Goal: Task Accomplishment & Management: Complete application form

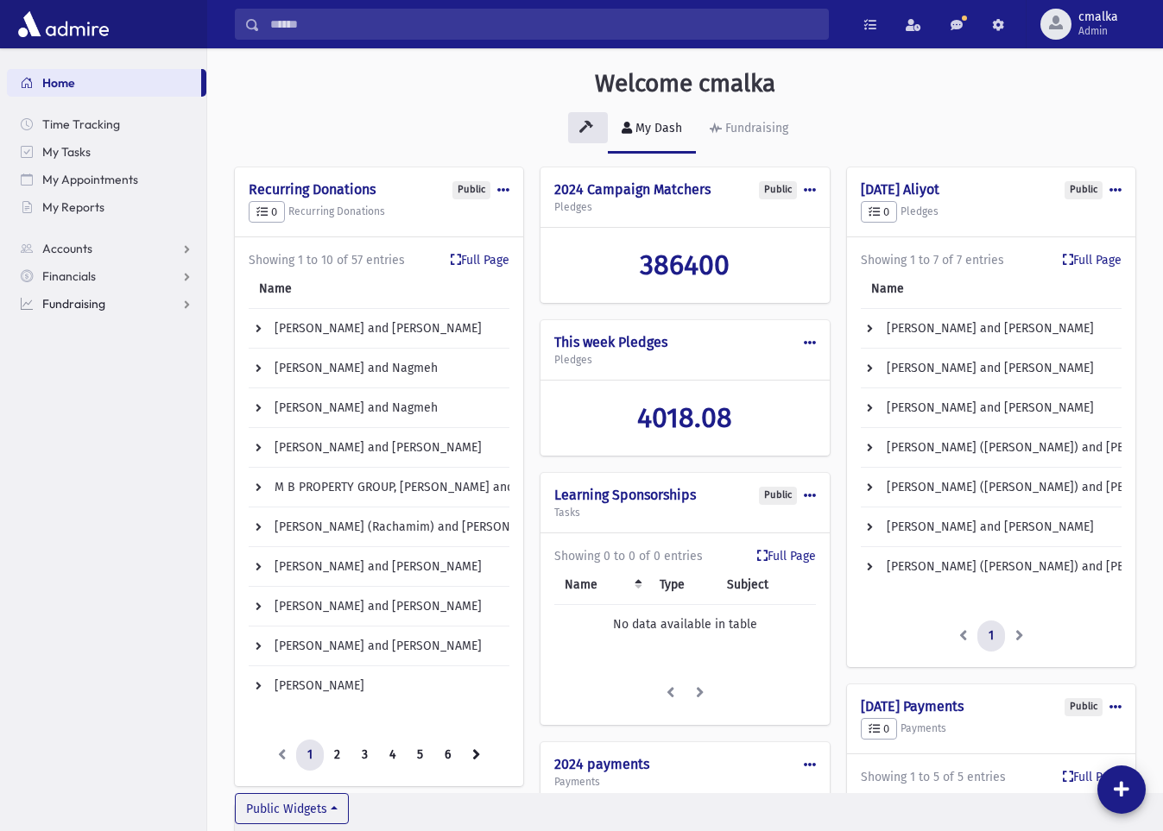
click at [93, 307] on span "Fundraising" at bounding box center [73, 304] width 63 height 16
click at [94, 408] on link "Events" at bounding box center [106, 415] width 199 height 28
click at [80, 459] on link "Reservations" at bounding box center [106, 470] width 199 height 28
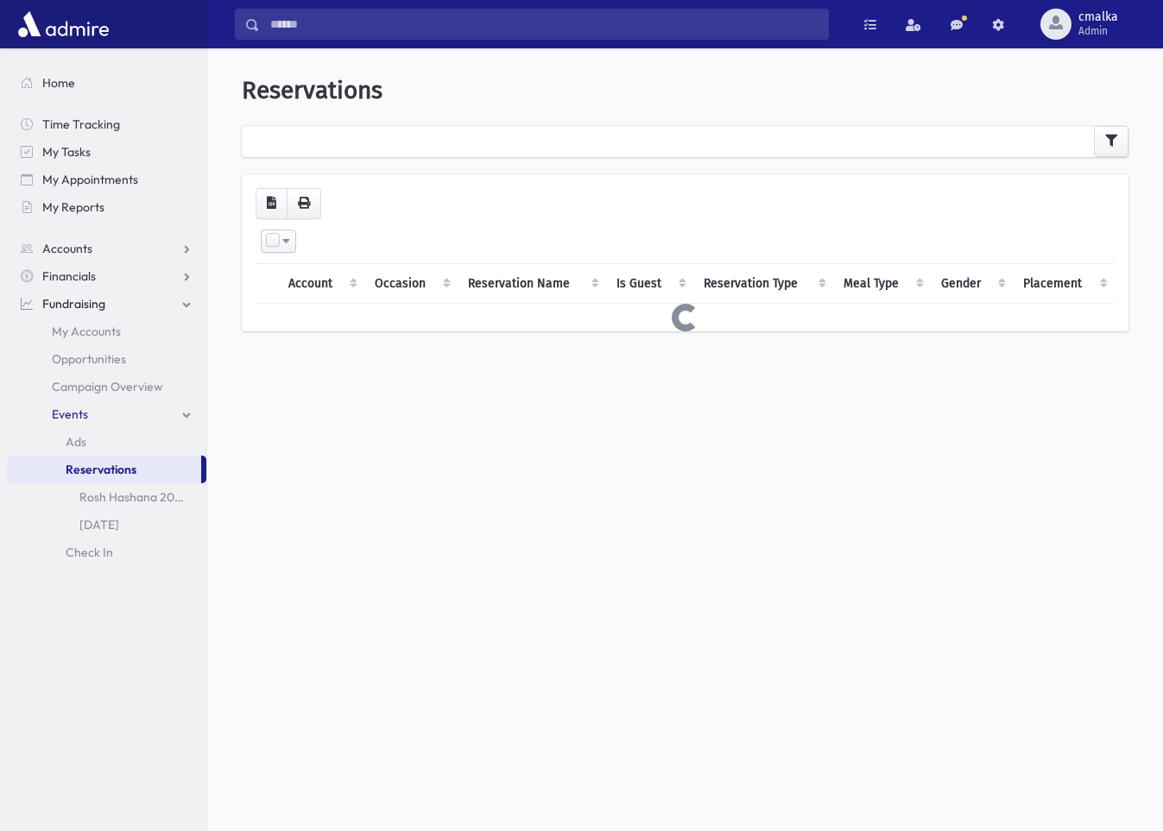
select select
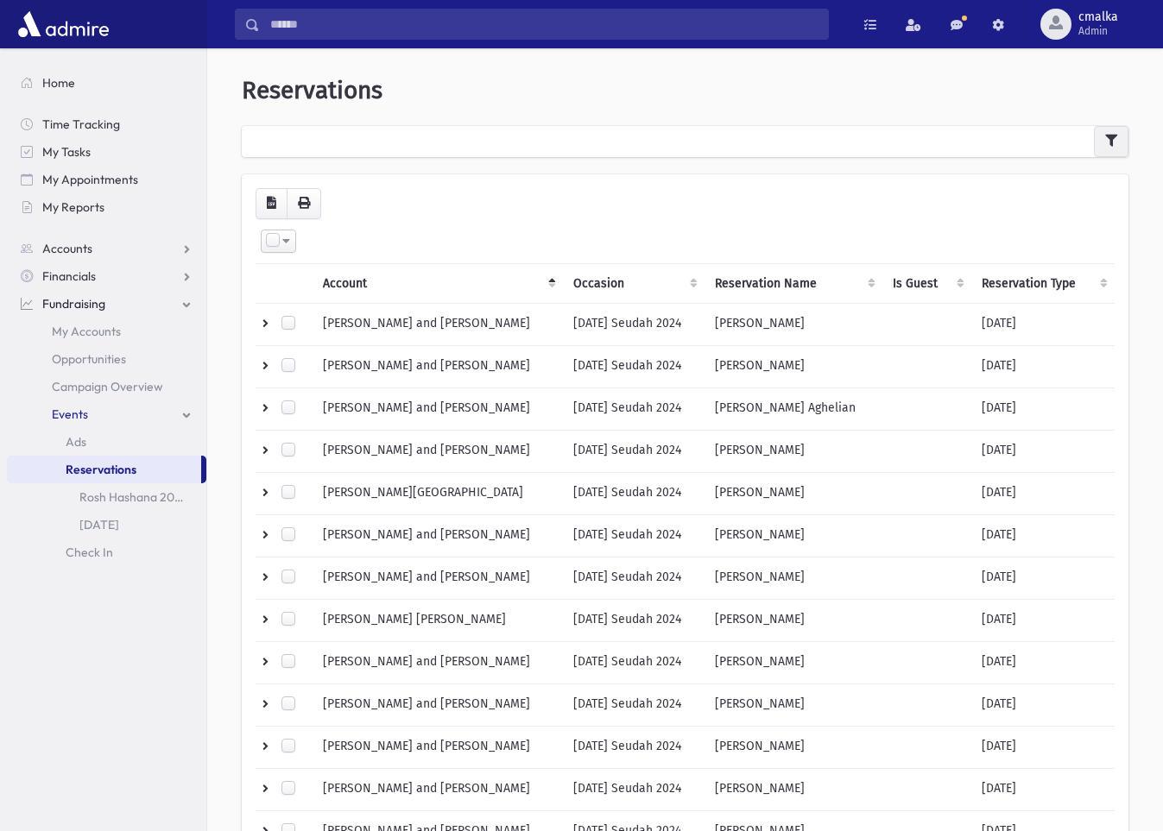
click at [1111, 144] on icon "button" at bounding box center [1111, 141] width 12 height 12
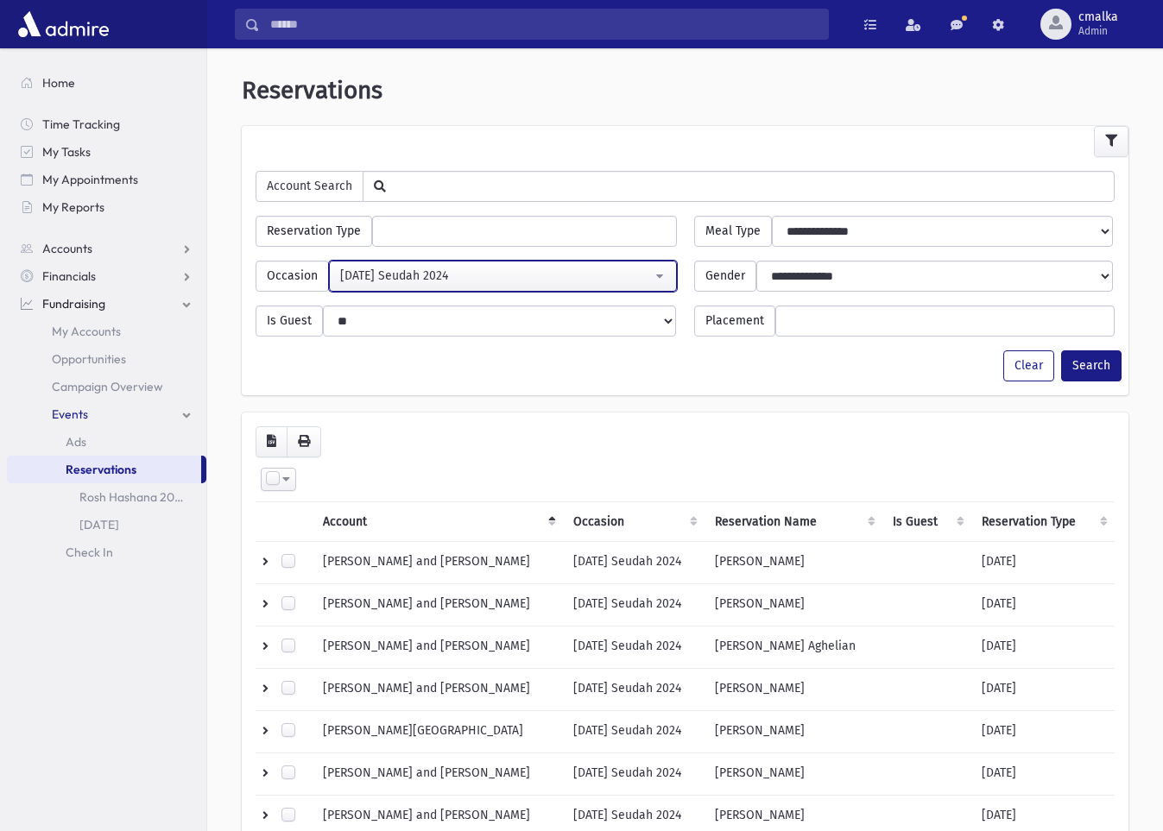
click at [558, 281] on div "Purim Seudah 2024" at bounding box center [496, 276] width 312 height 18
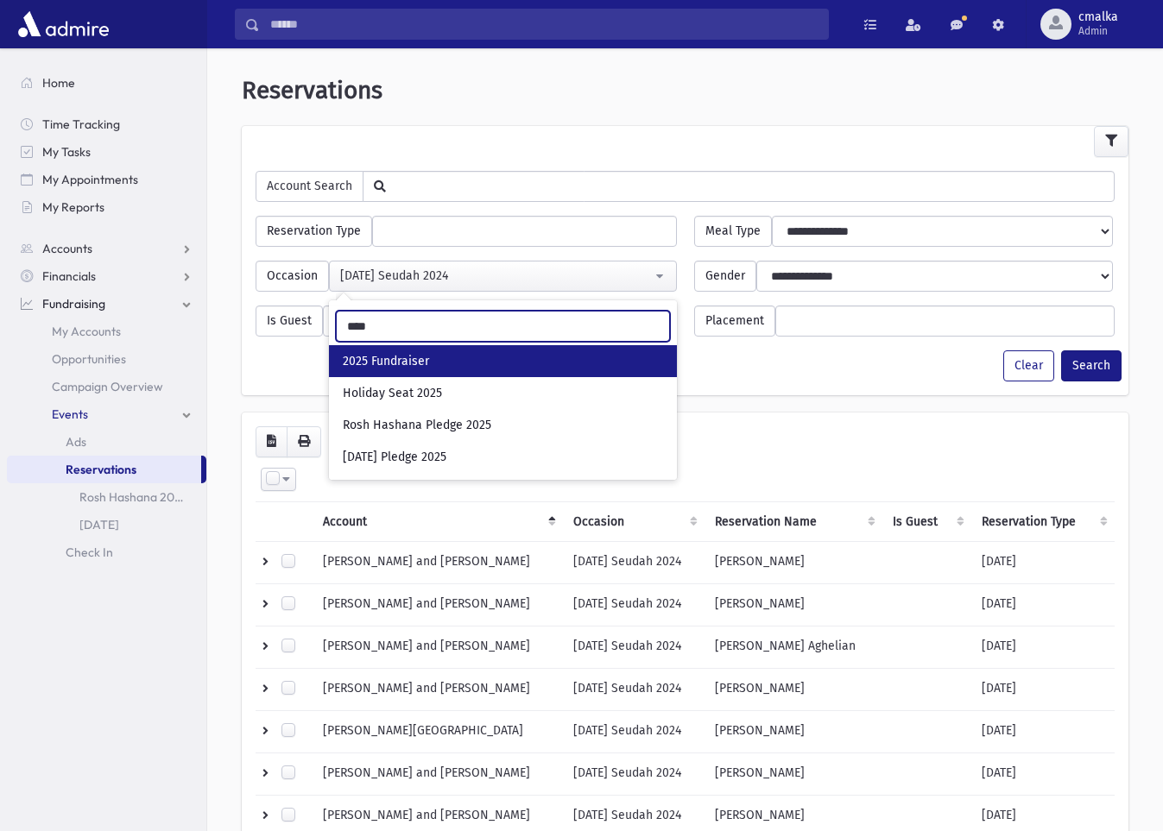
type input "****"
click at [526, 360] on link "2025 Fundraiser" at bounding box center [503, 361] width 348 height 32
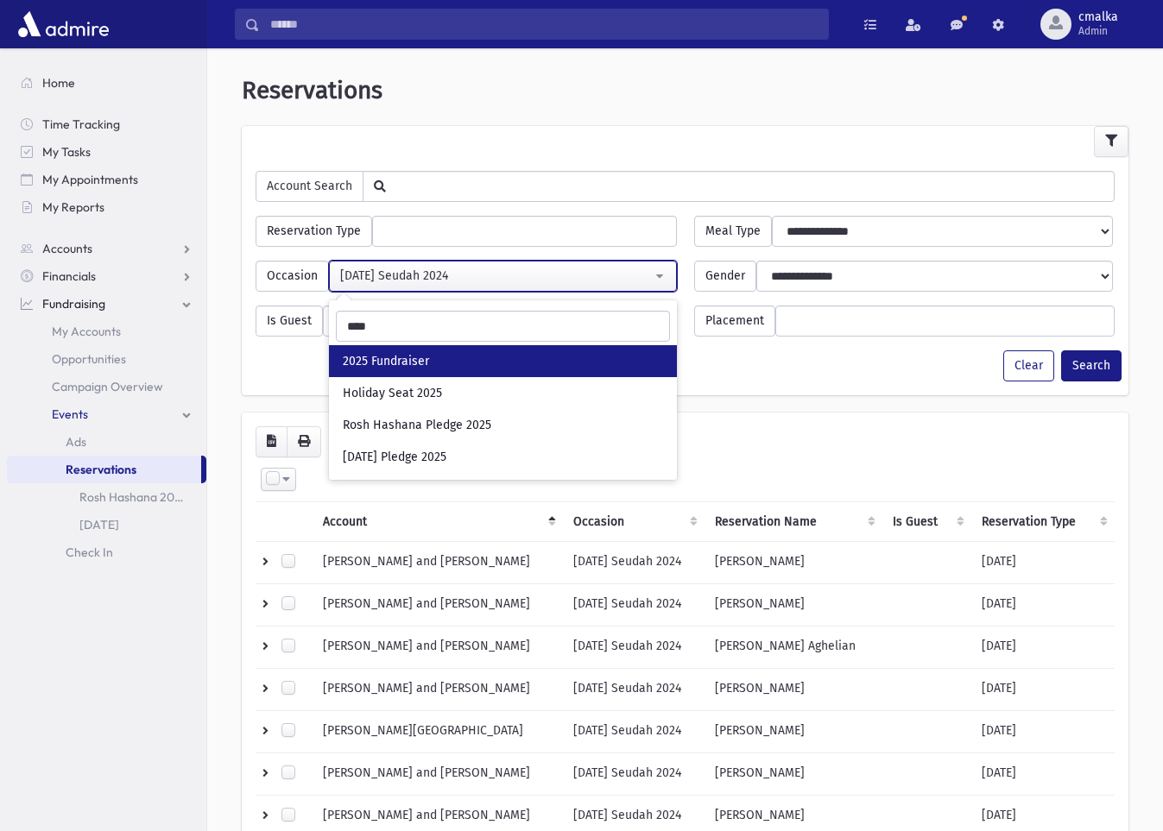
select select "***"
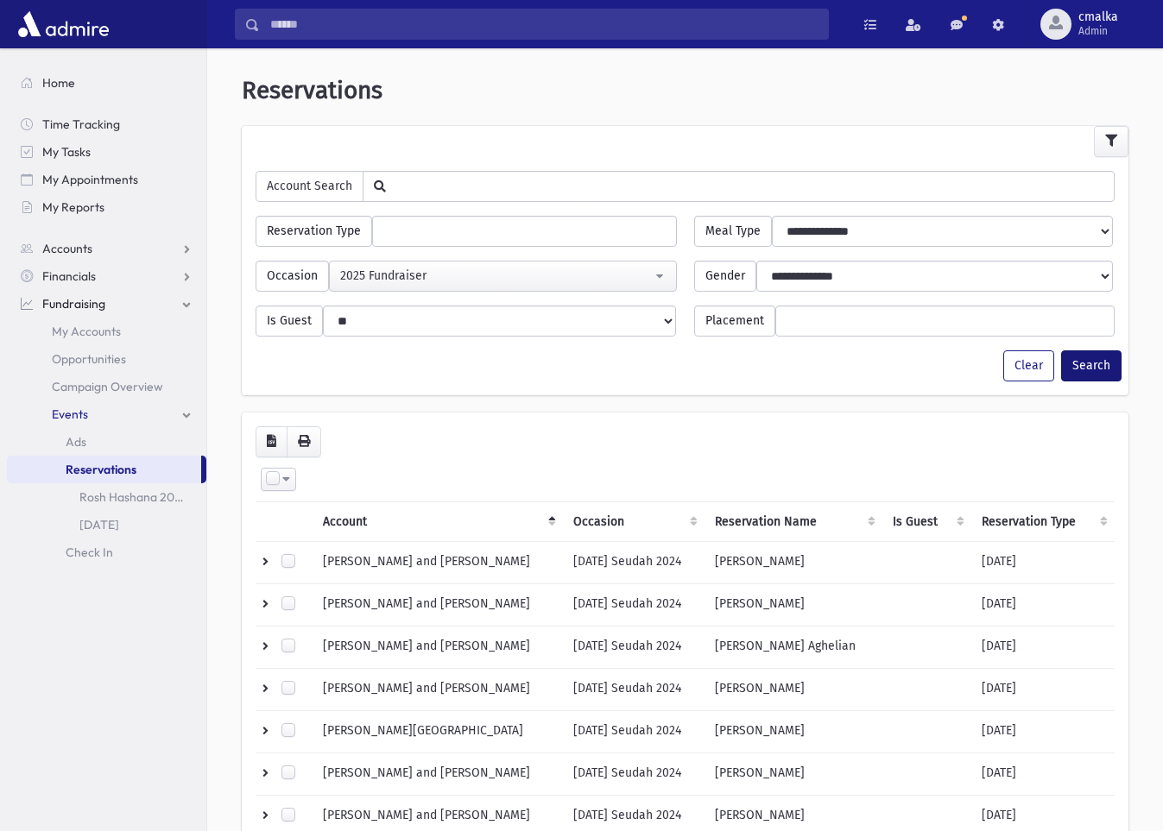
click at [1089, 367] on button "Search" at bounding box center [1091, 366] width 60 height 31
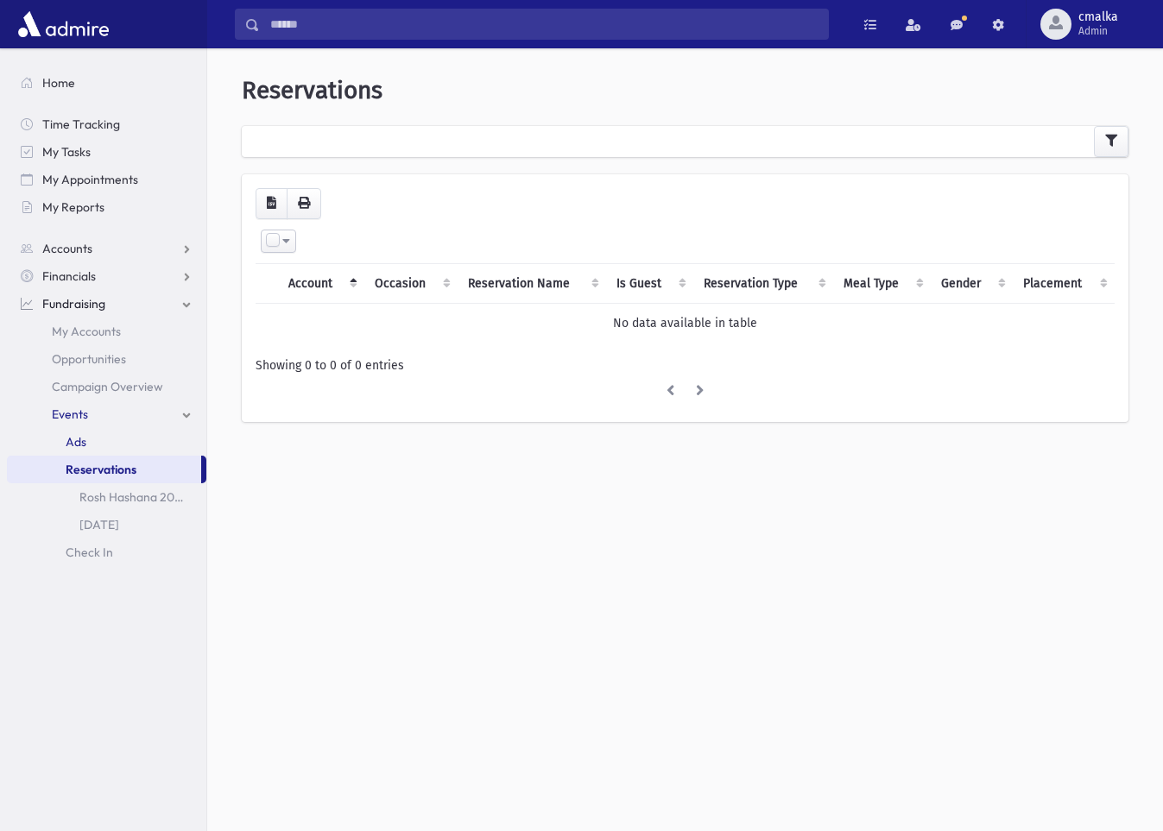
click at [128, 438] on link "Ads" at bounding box center [106, 442] width 199 height 28
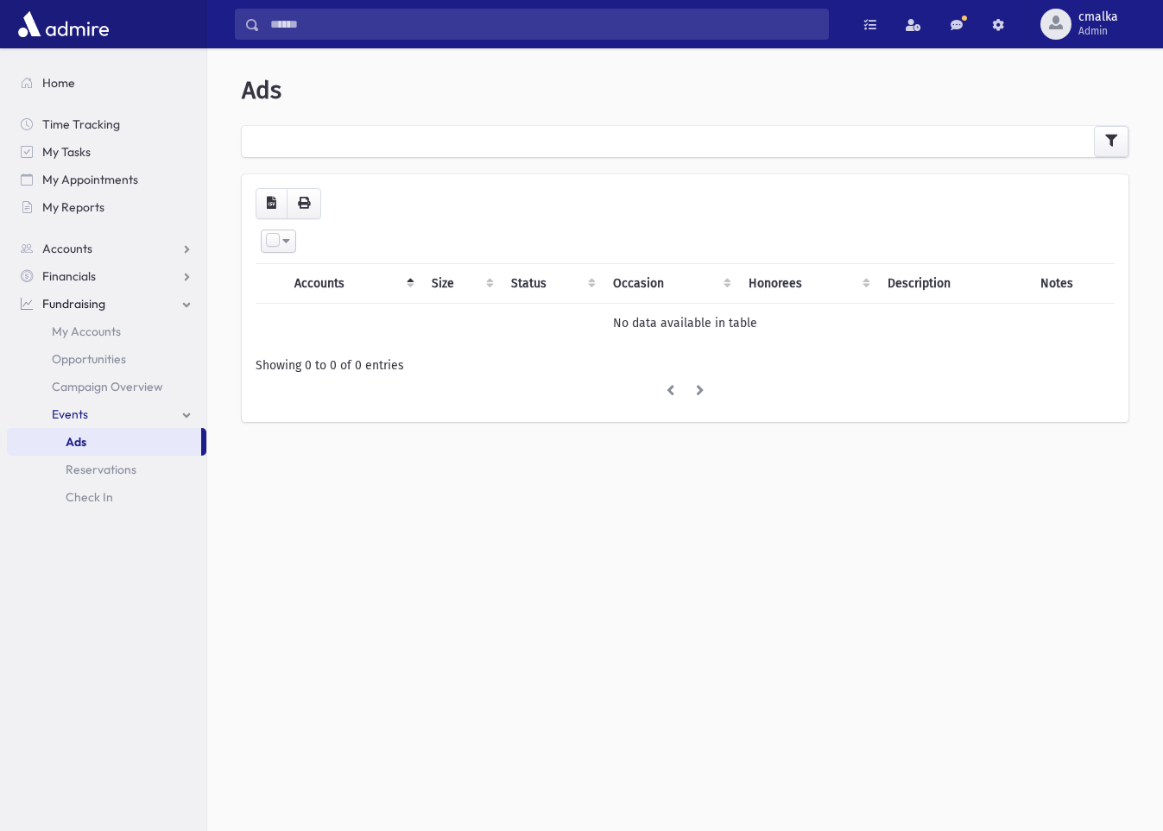
click at [114, 420] on link "Events" at bounding box center [106, 415] width 199 height 28
click at [125, 359] on span "Opportunities" at bounding box center [89, 359] width 74 height 16
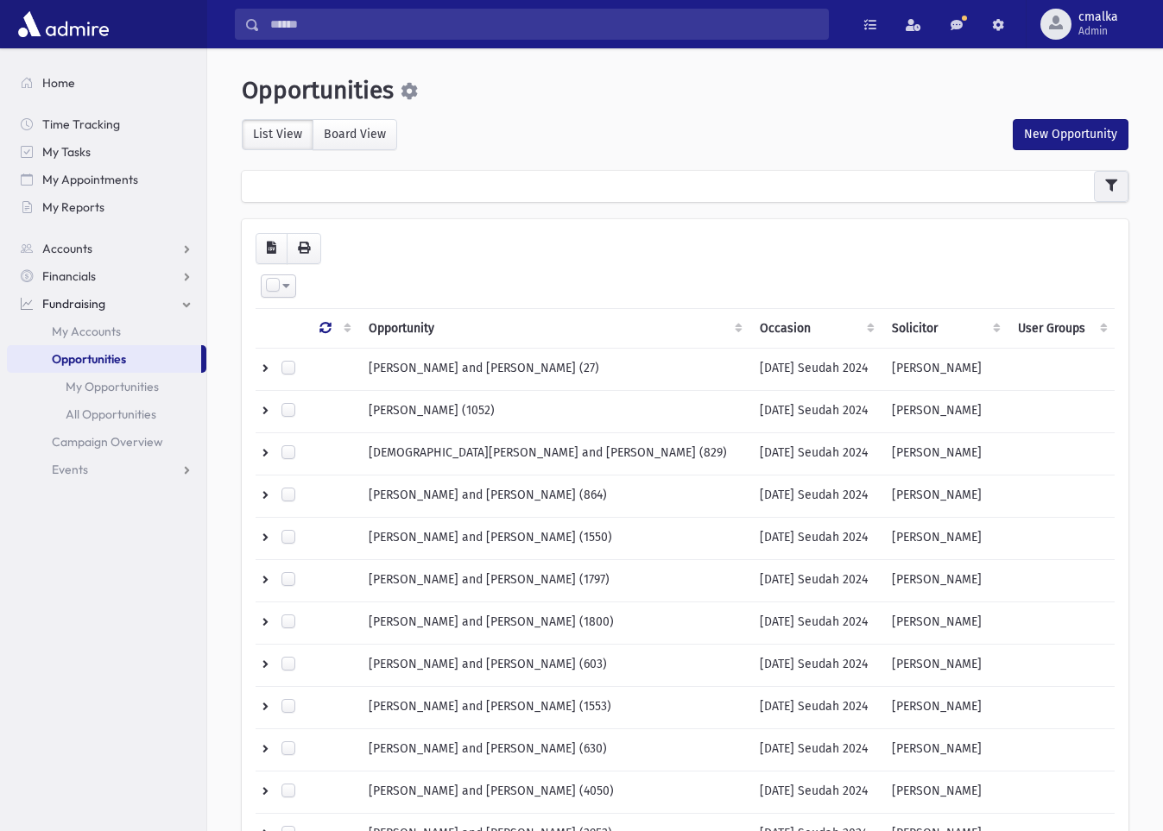
click at [1109, 188] on icon "button" at bounding box center [1111, 186] width 12 height 12
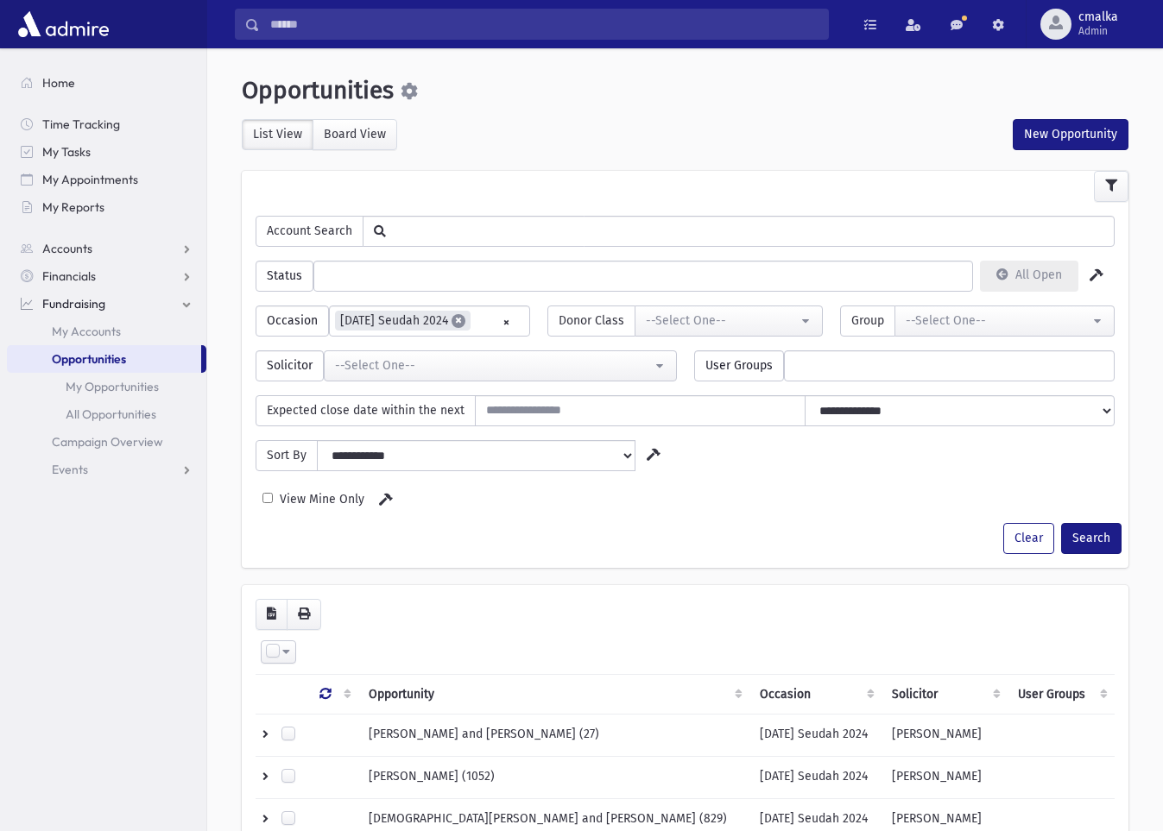
click at [458, 318] on span "×" at bounding box center [459, 321] width 14 height 14
select select
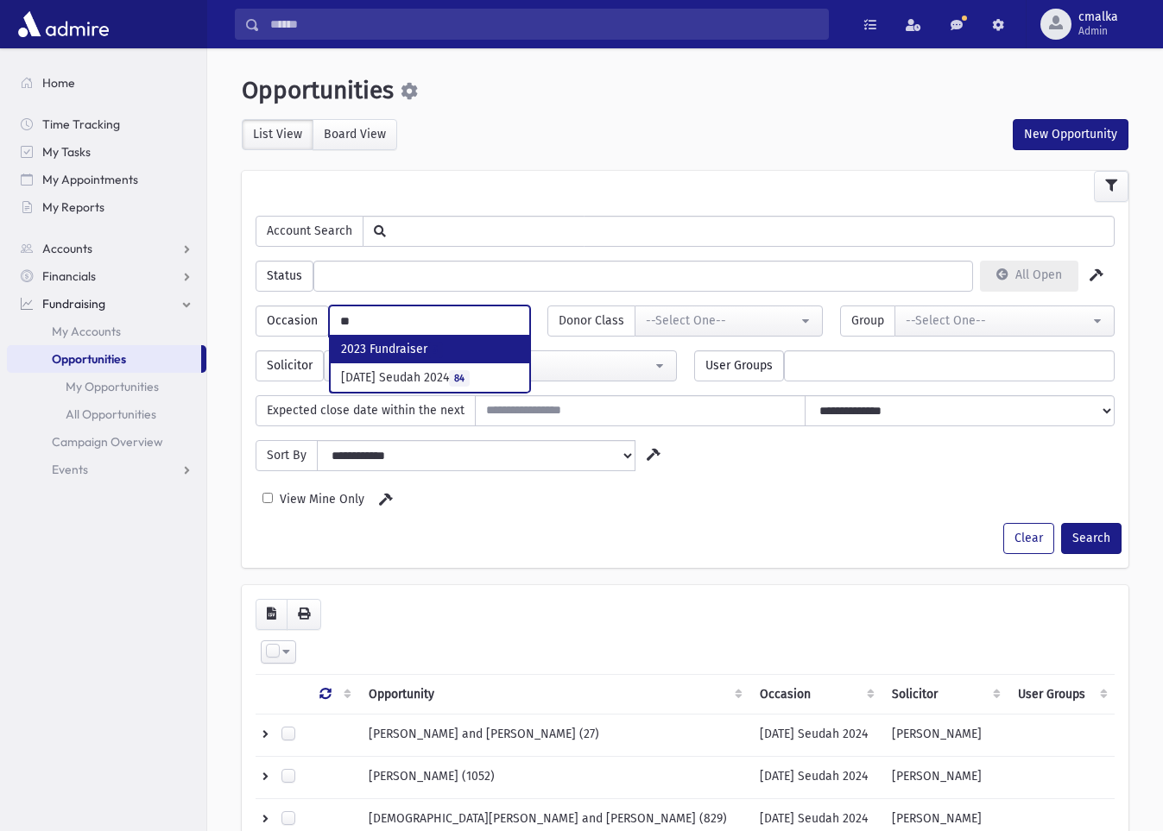
type input "*"
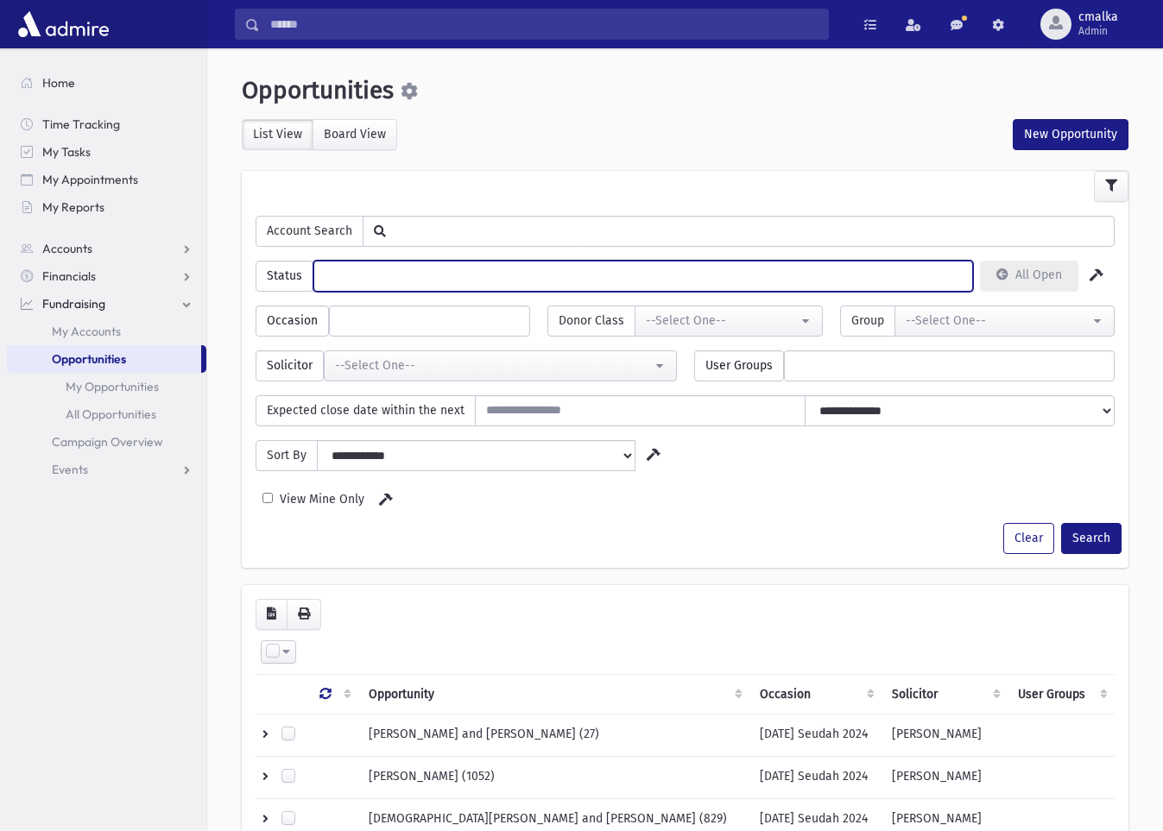
click at [505, 290] on span at bounding box center [643, 276] width 660 height 31
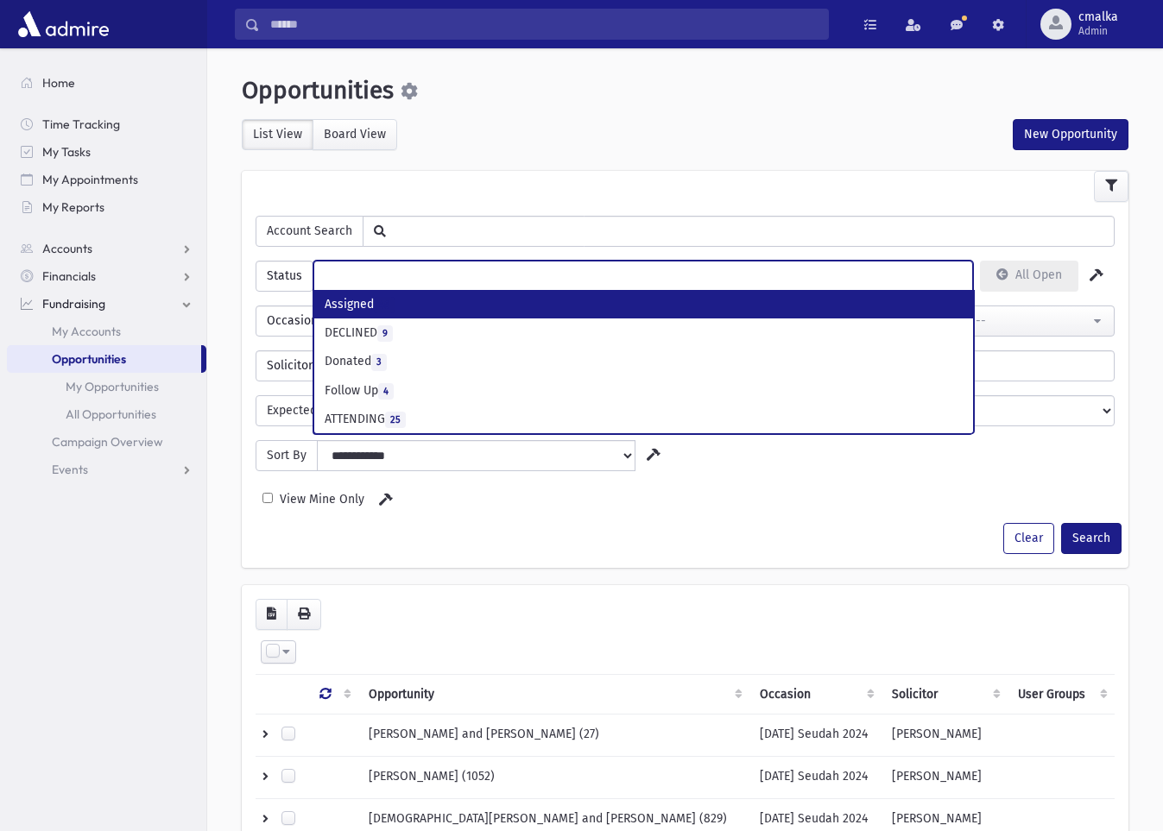
click at [402, 210] on div "Account Search" at bounding box center [685, 224] width 876 height 45
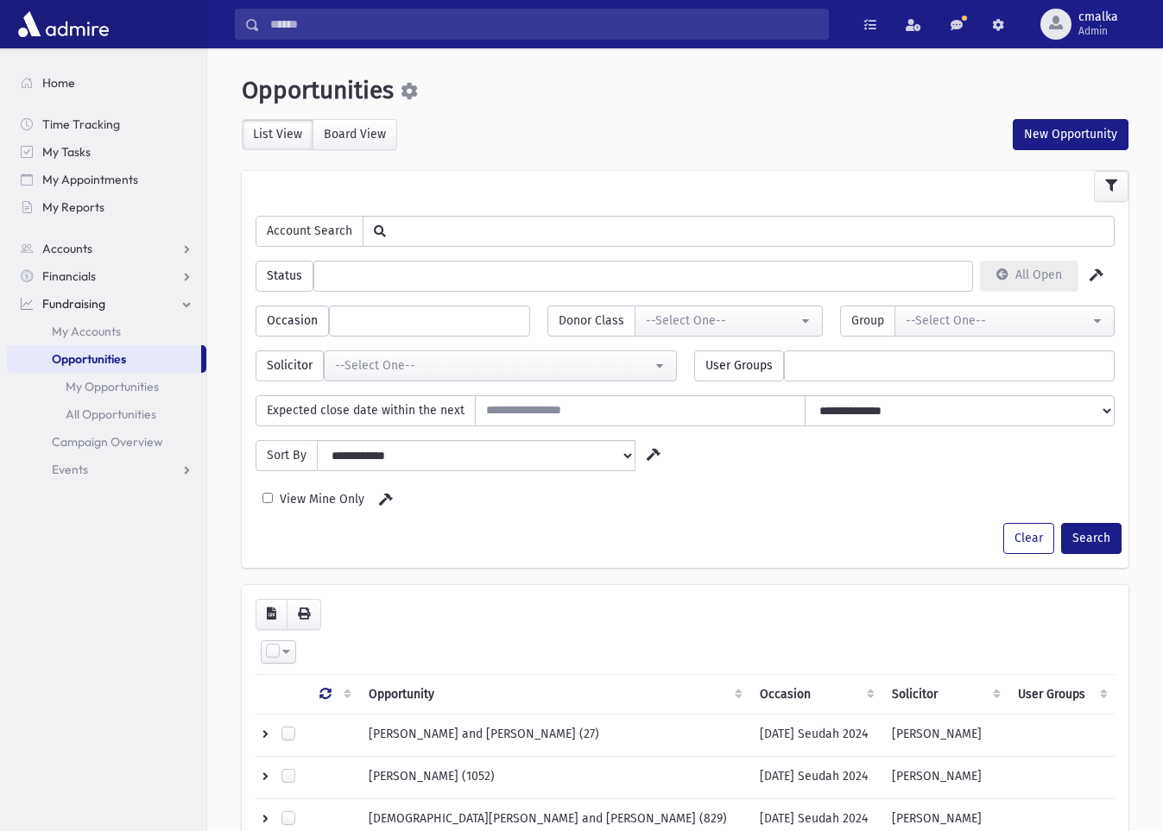
click at [366, 318] on ul at bounding box center [429, 320] width 199 height 26
type input "****"
click at [403, 332] on span "****" at bounding box center [429, 321] width 201 height 31
click at [1077, 138] on button "New Opportunity" at bounding box center [1071, 134] width 116 height 31
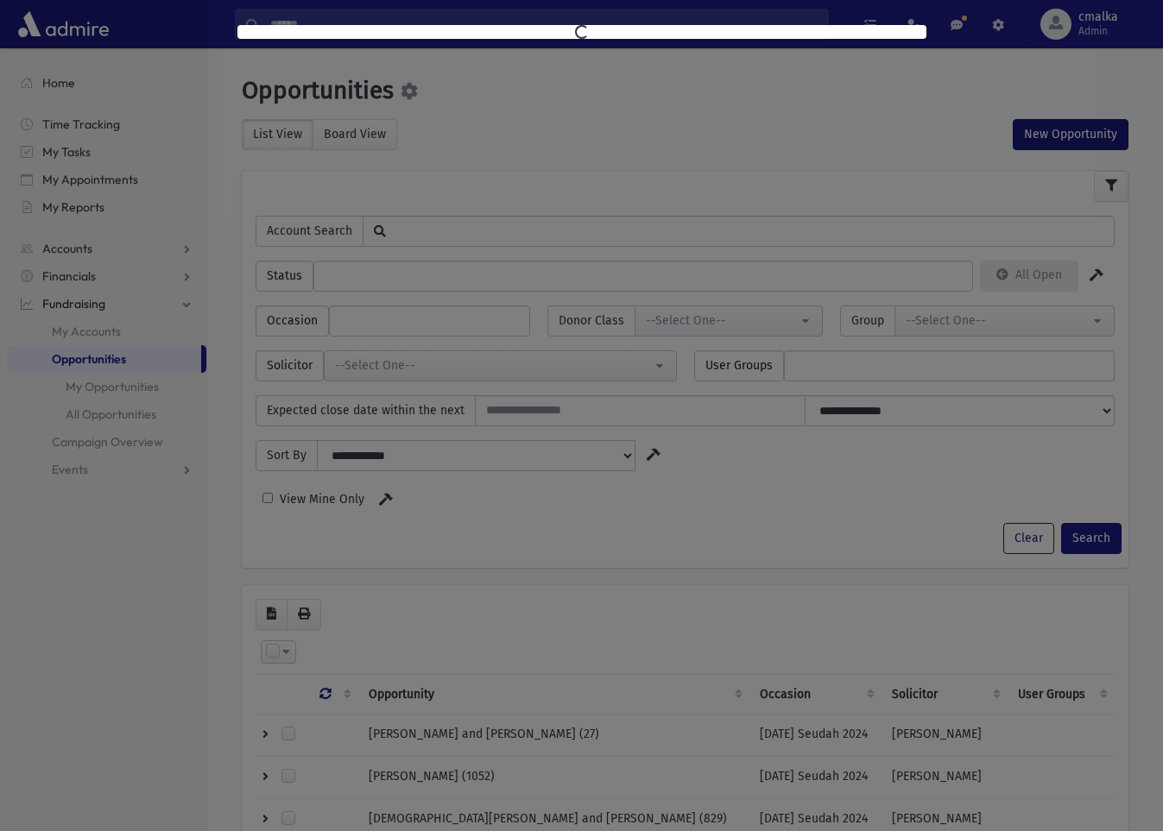
select select "*"
select select
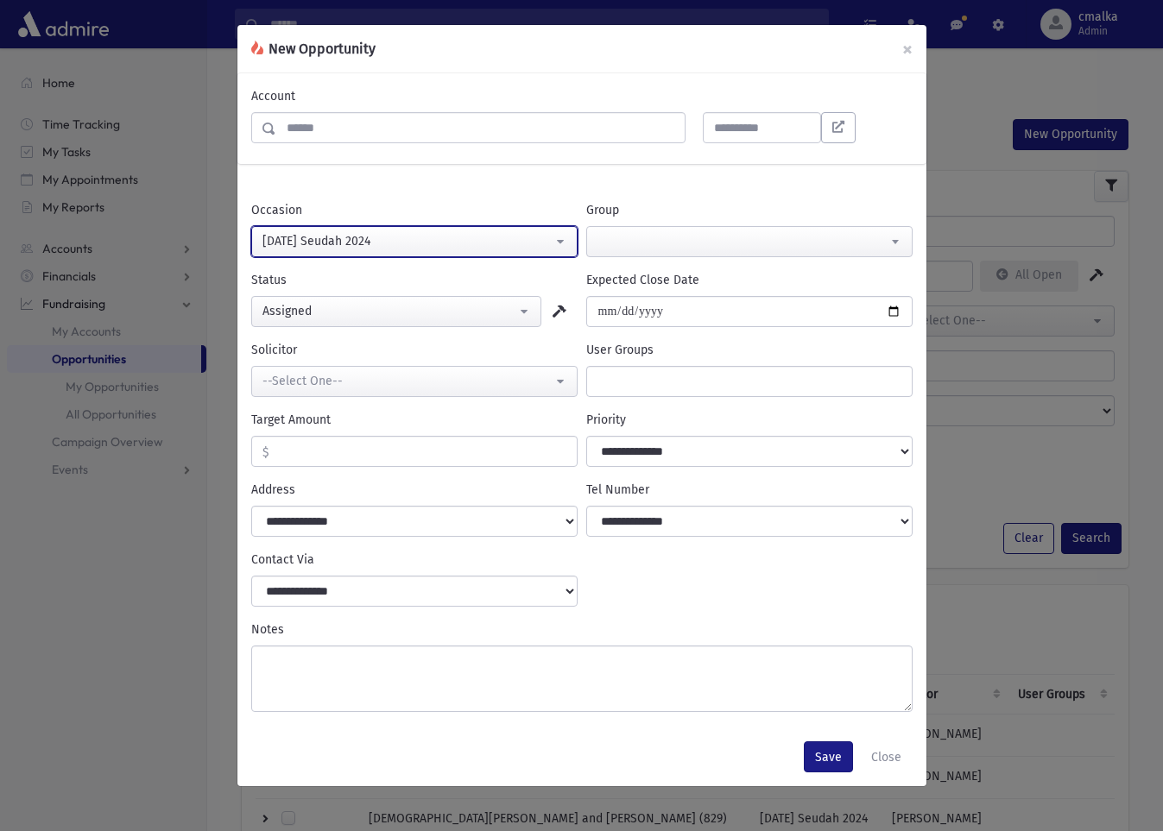
click at [386, 243] on div "[DATE] Seudah 2024" at bounding box center [407, 241] width 290 height 18
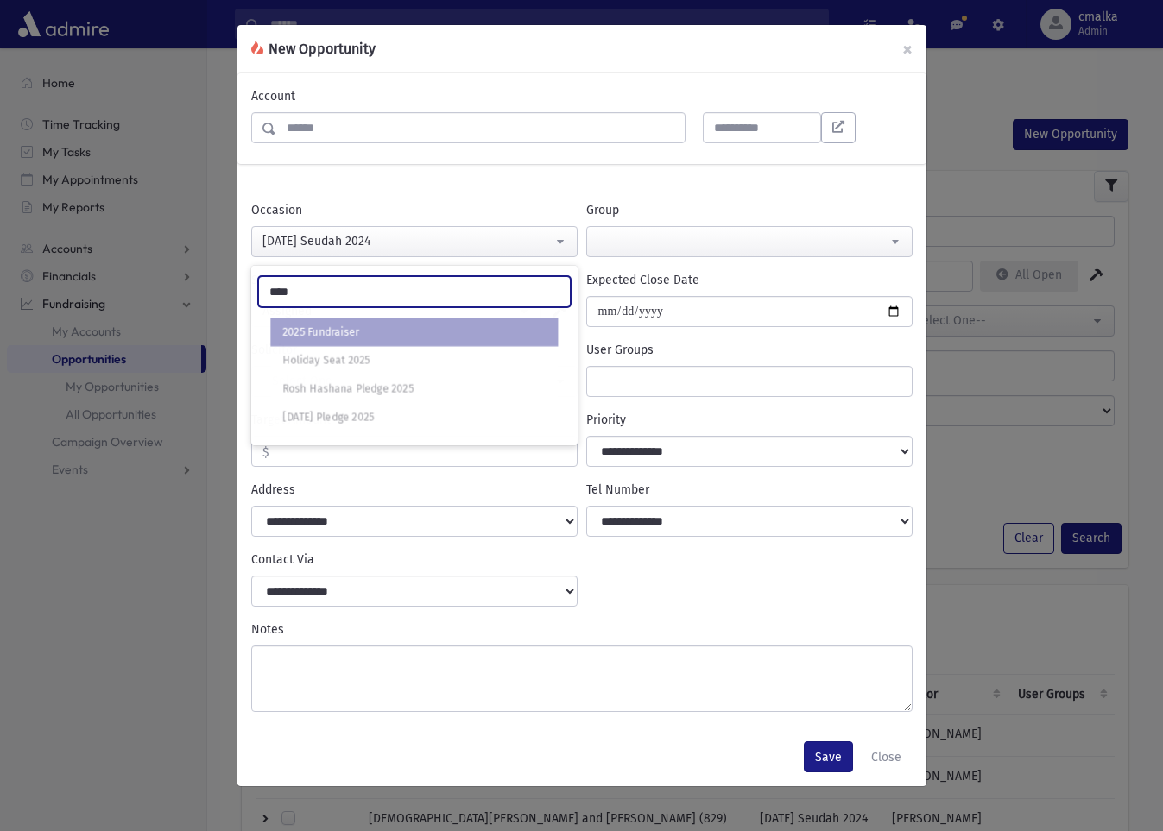
type input "****"
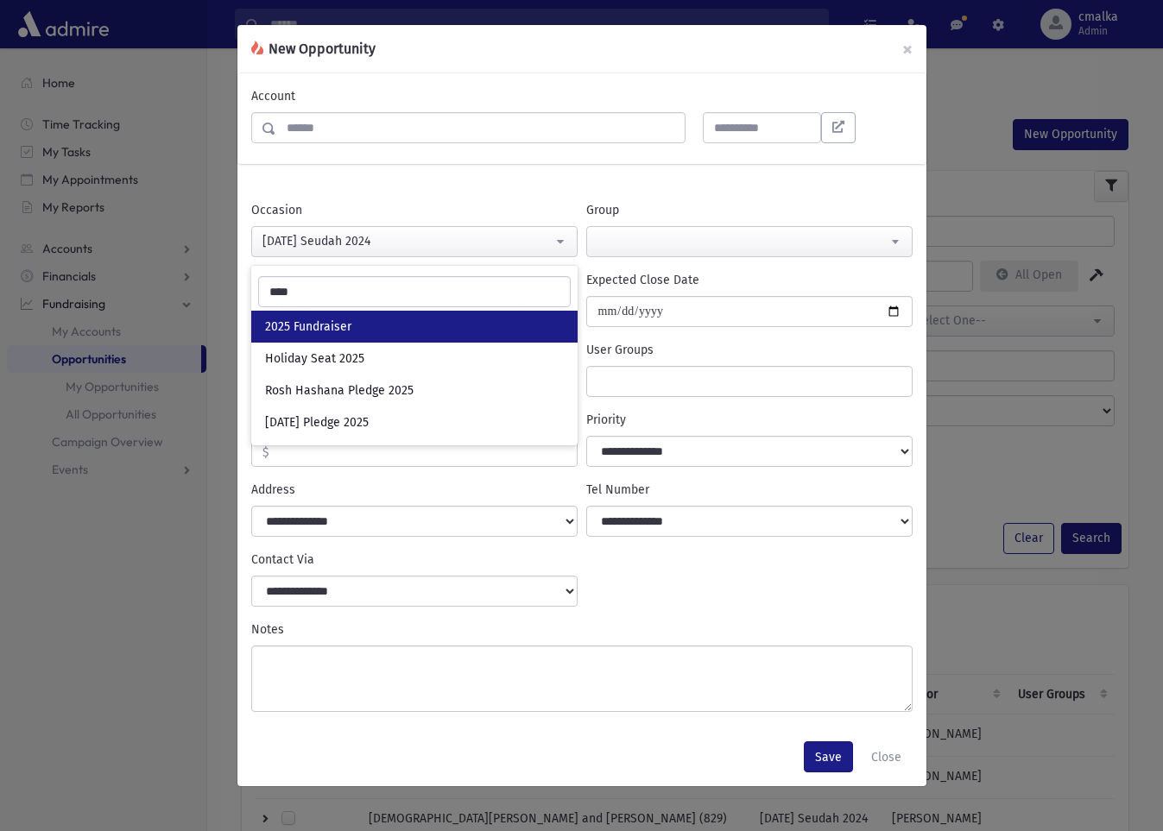
click at [402, 329] on link "2025 Fundraiser" at bounding box center [414, 327] width 326 height 32
select select "***"
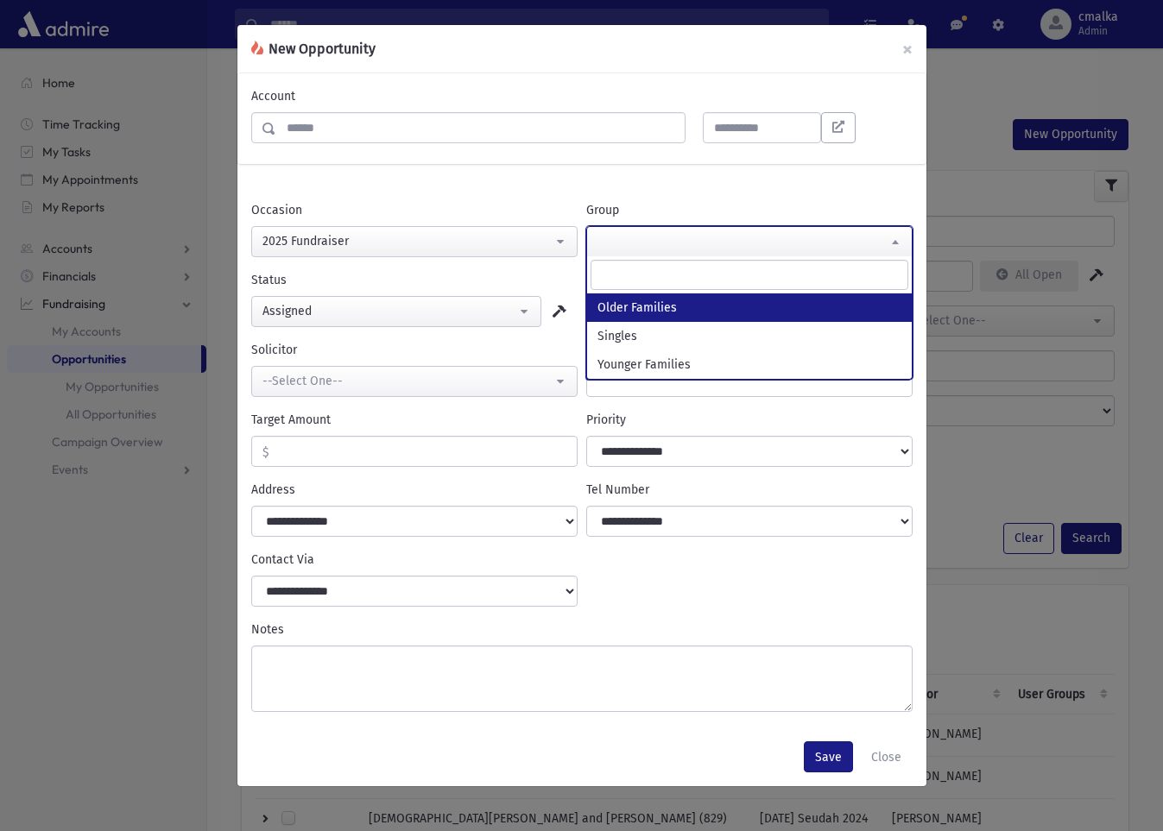
click at [650, 245] on span at bounding box center [749, 241] width 326 height 31
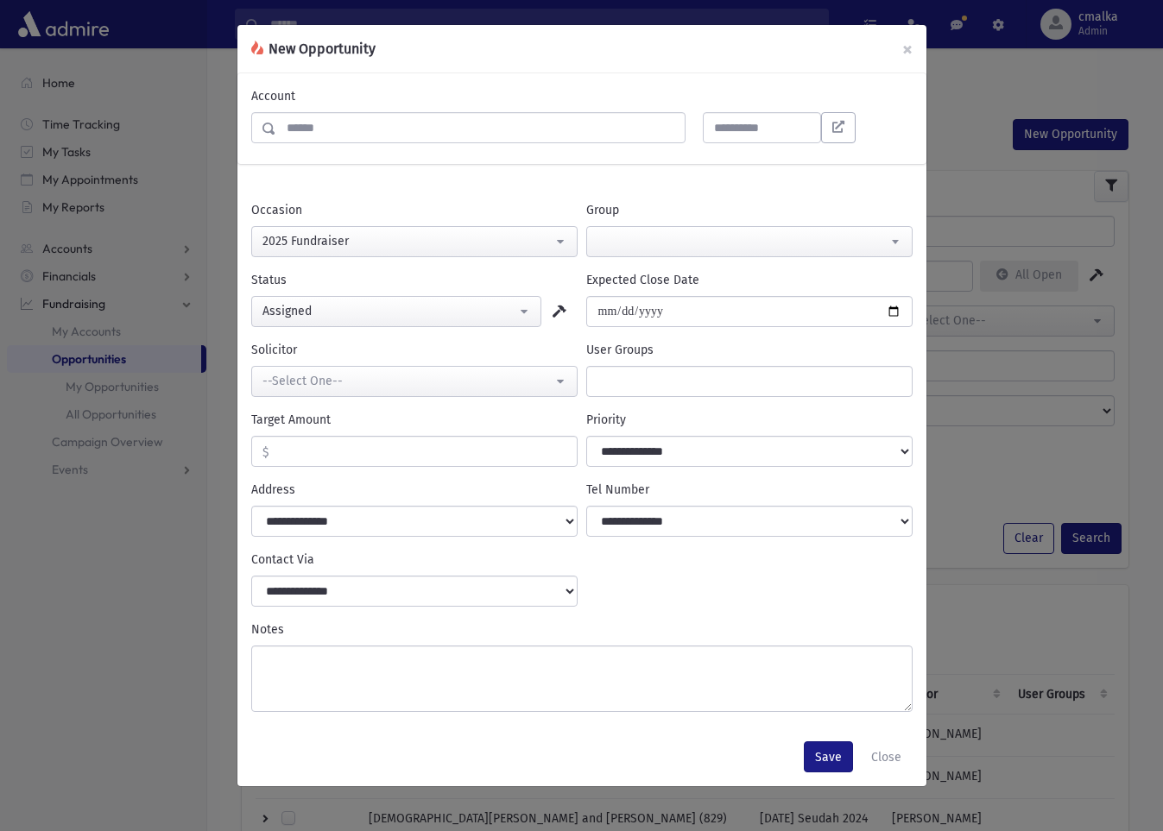
click at [670, 207] on div "**********" at bounding box center [749, 229] width 335 height 56
click at [442, 317] on div "Assigned" at bounding box center [389, 311] width 254 height 18
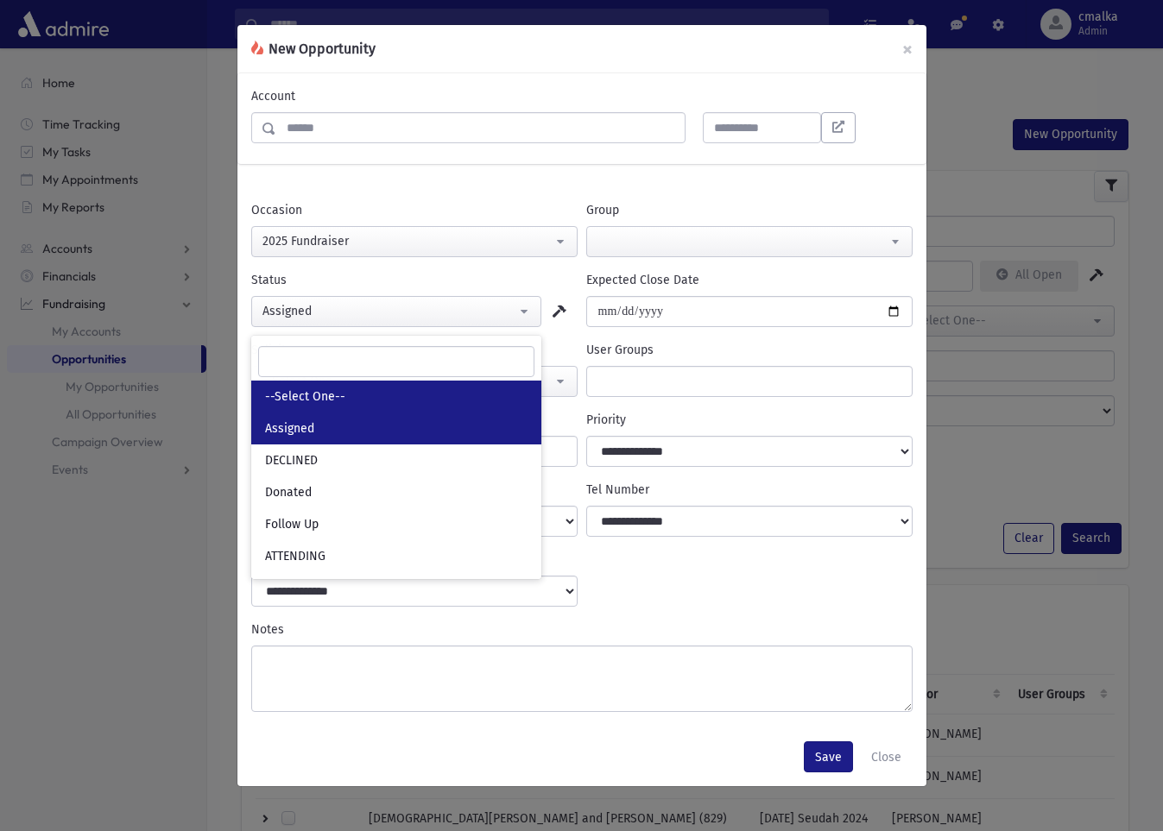
click at [341, 390] on span "--Select One--" at bounding box center [305, 397] width 80 height 17
select select
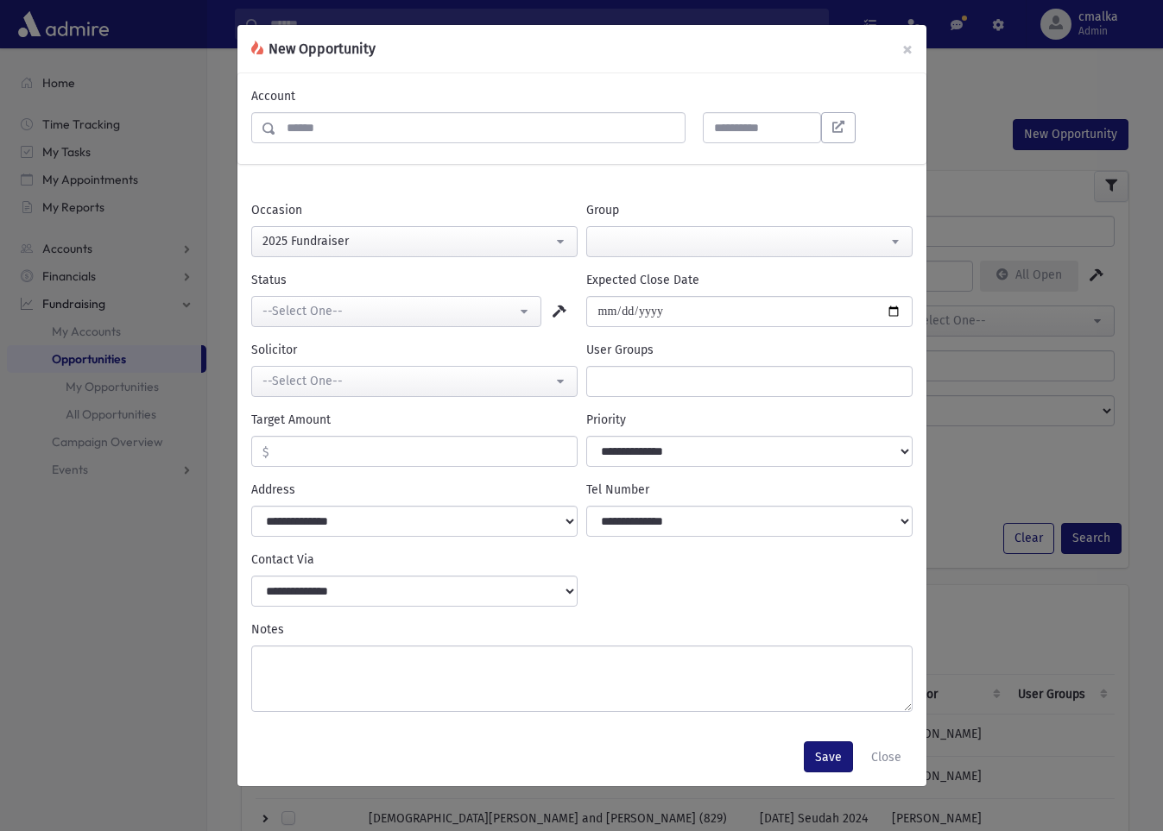
click at [829, 755] on button "Save" at bounding box center [828, 757] width 49 height 31
select select "*"
select select
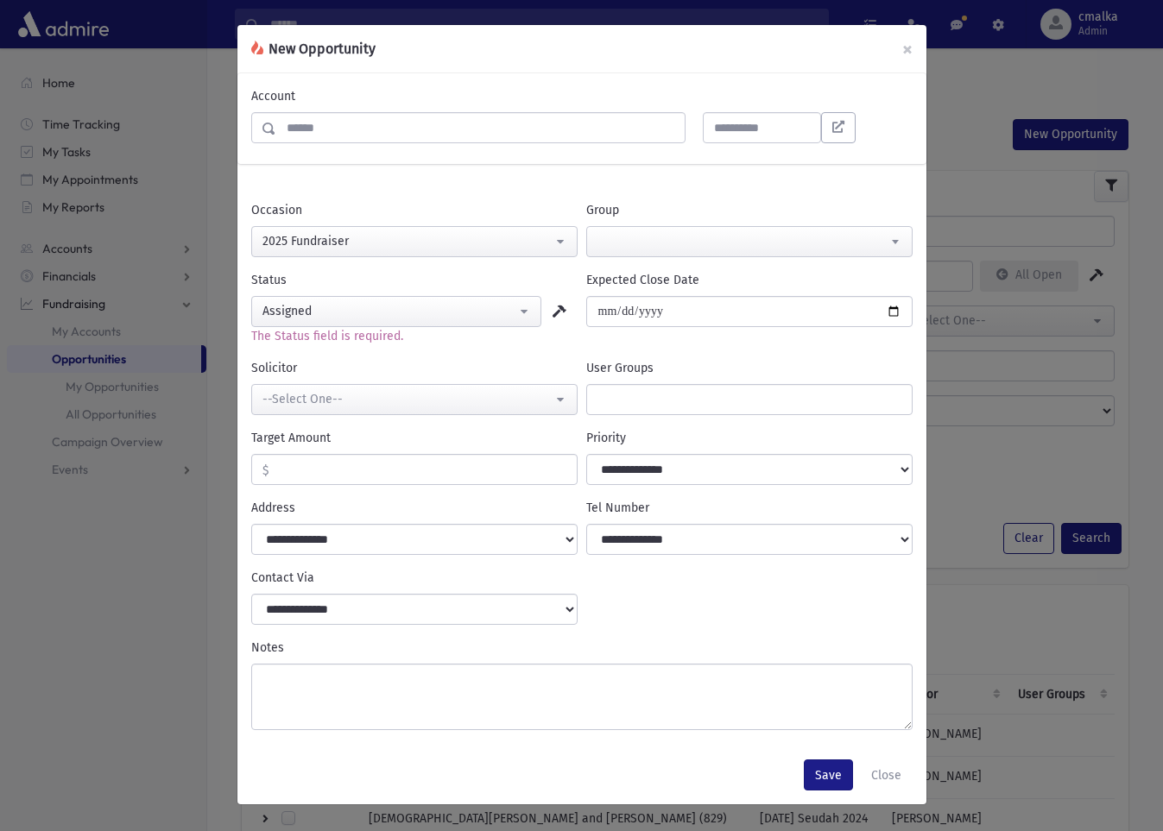
click at [644, 129] on input "Search" at bounding box center [480, 127] width 409 height 31
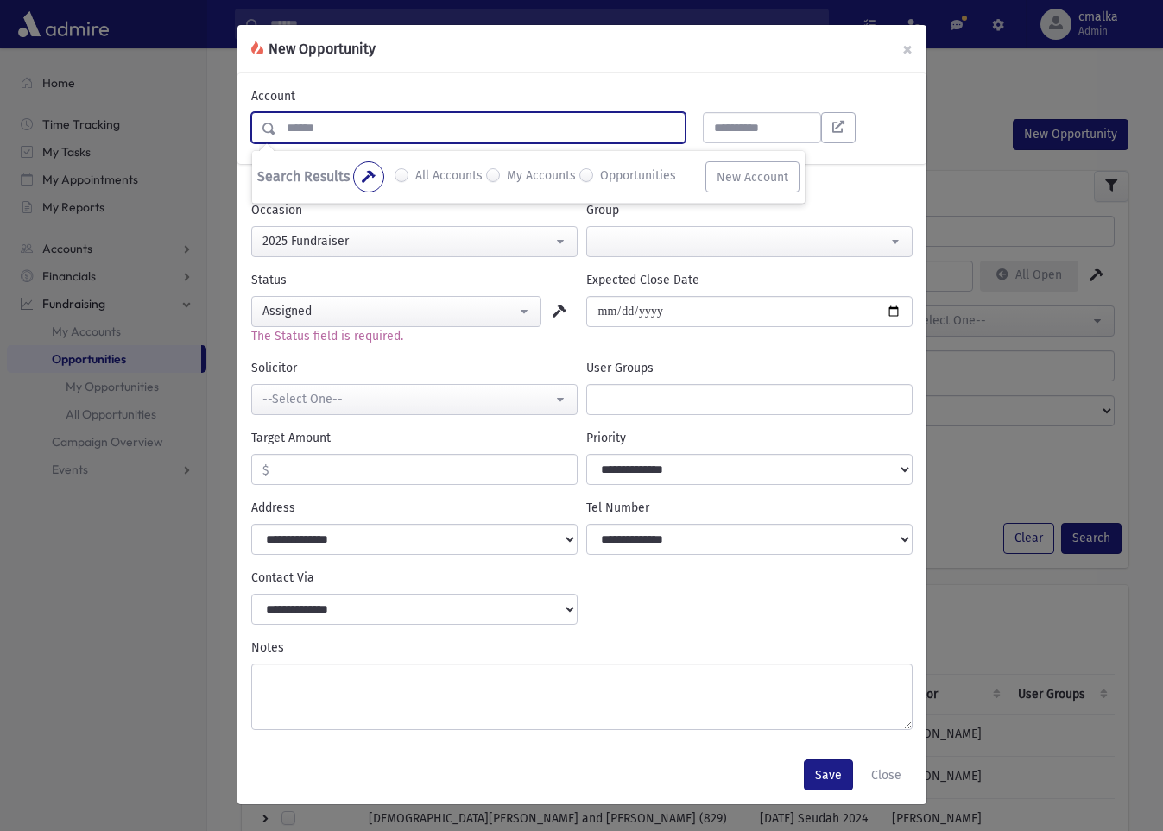
click at [640, 77] on div "Account Search Results All Accounts My Accounts" at bounding box center [581, 118] width 689 height 91
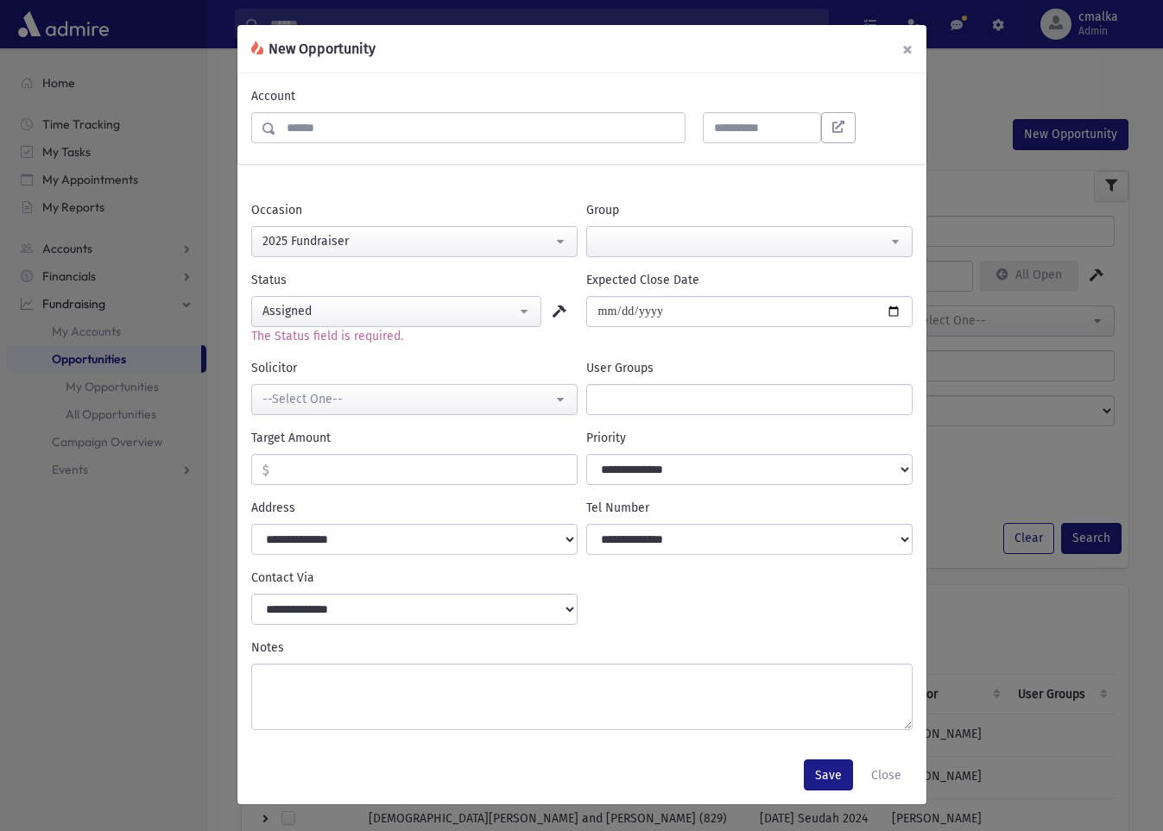
click at [906, 51] on button "×" at bounding box center [907, 49] width 38 height 48
